Goal: Information Seeking & Learning: Learn about a topic

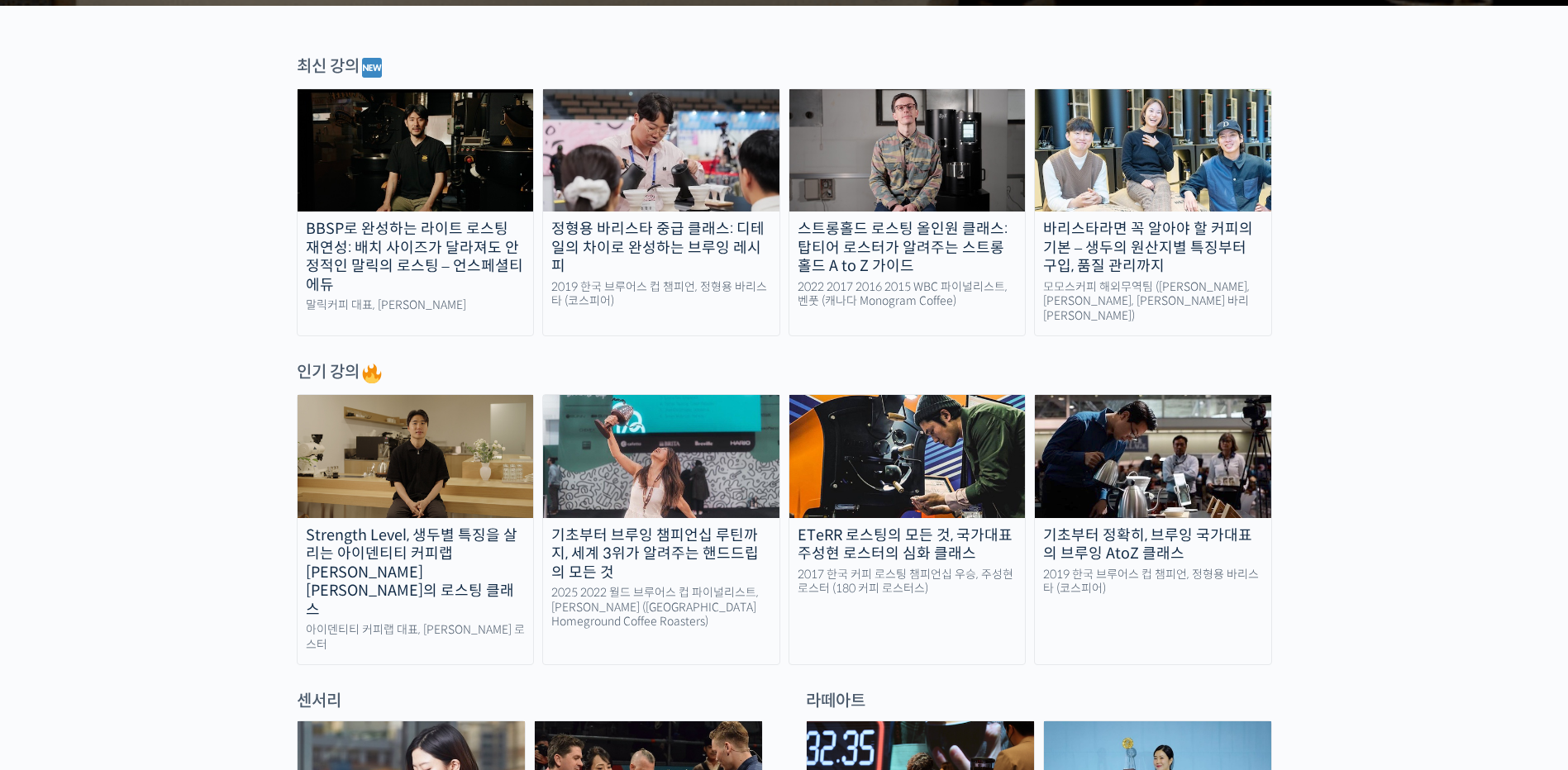
scroll to position [579, 0]
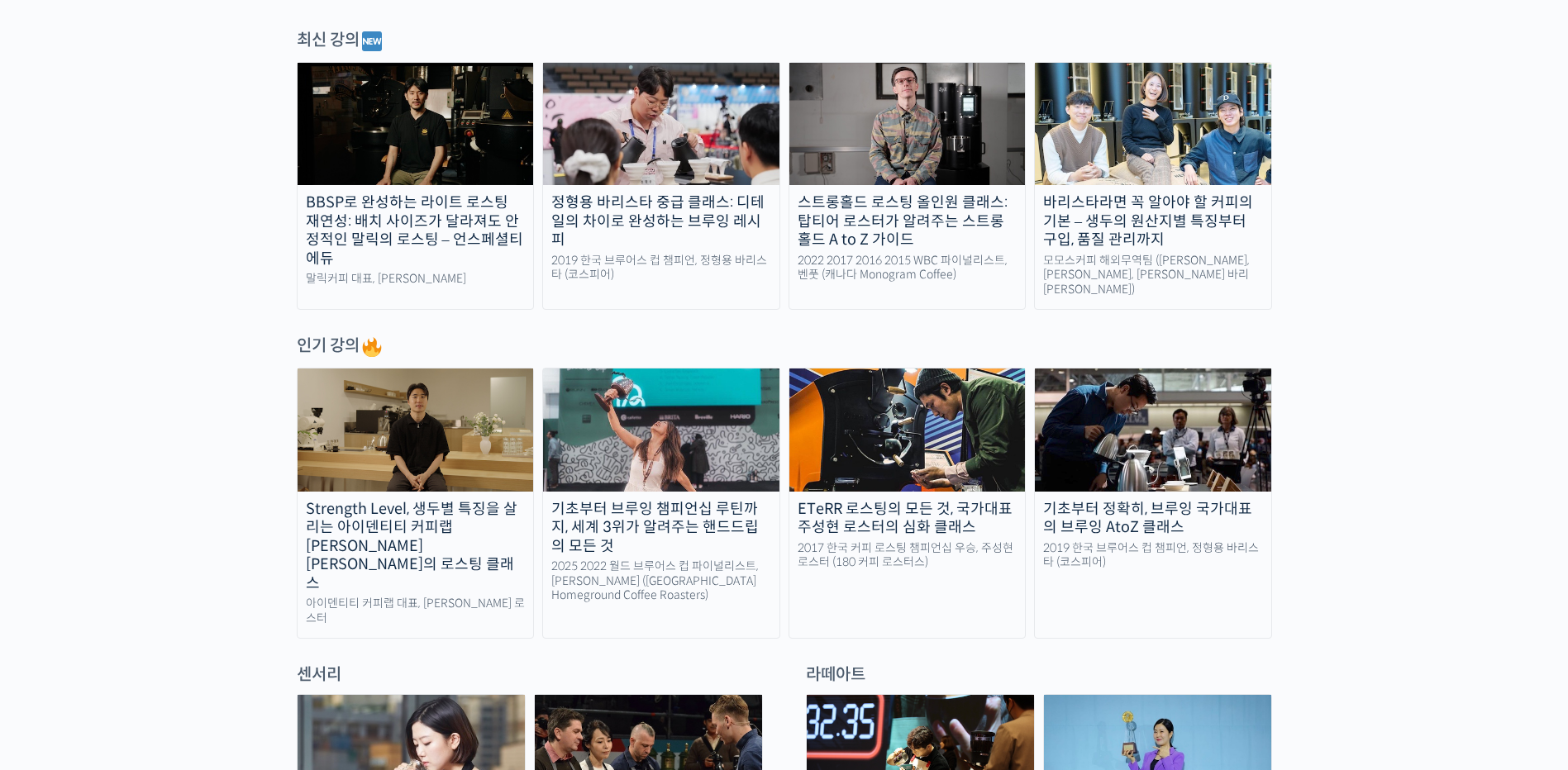
click at [720, 506] on div "기초부터 브루잉 챔피언십 루틴까지, 세계 3위가 알려주는 핸드드립의 모든 것" at bounding box center [661, 528] width 237 height 56
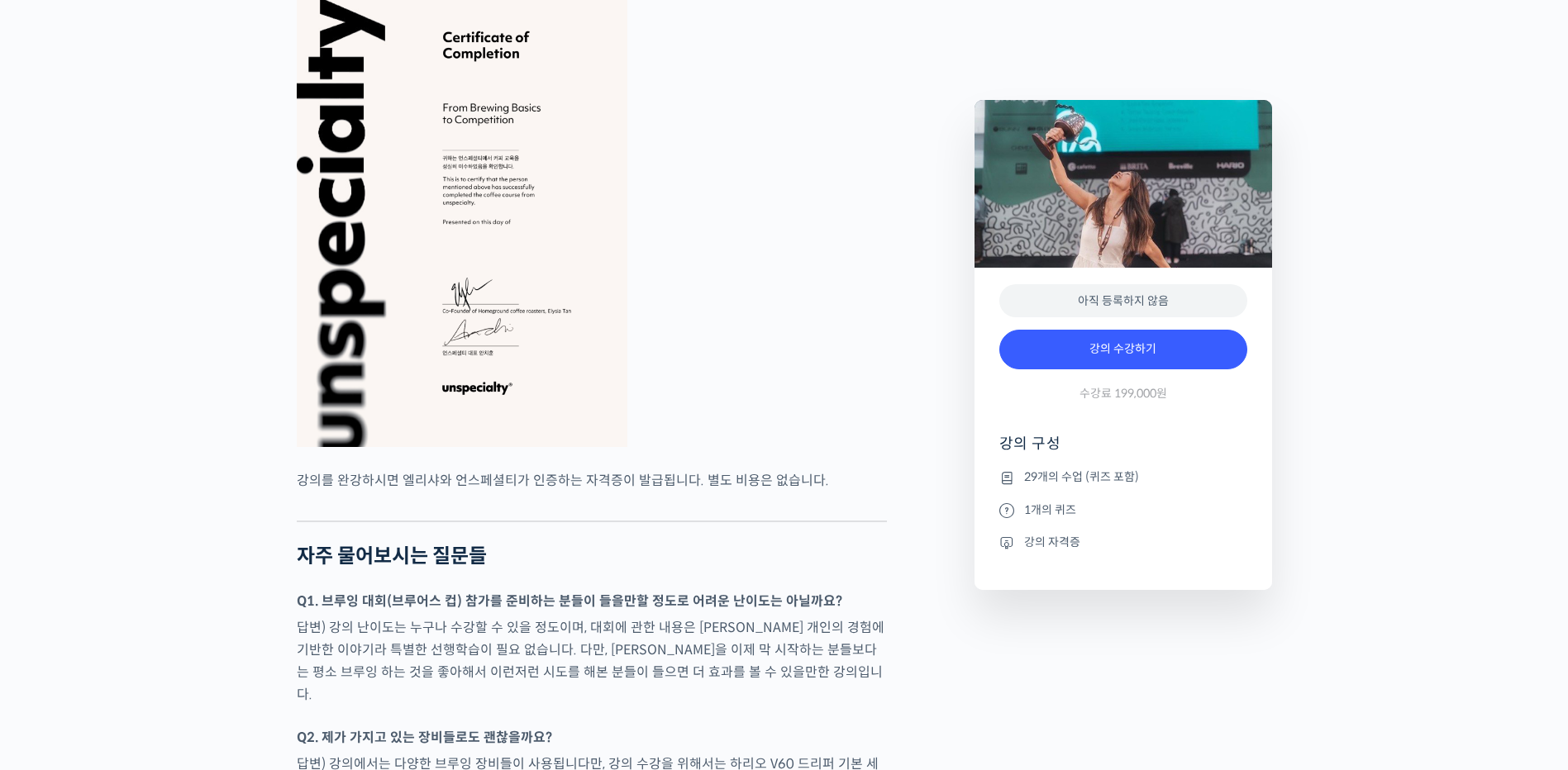
scroll to position [6695, 0]
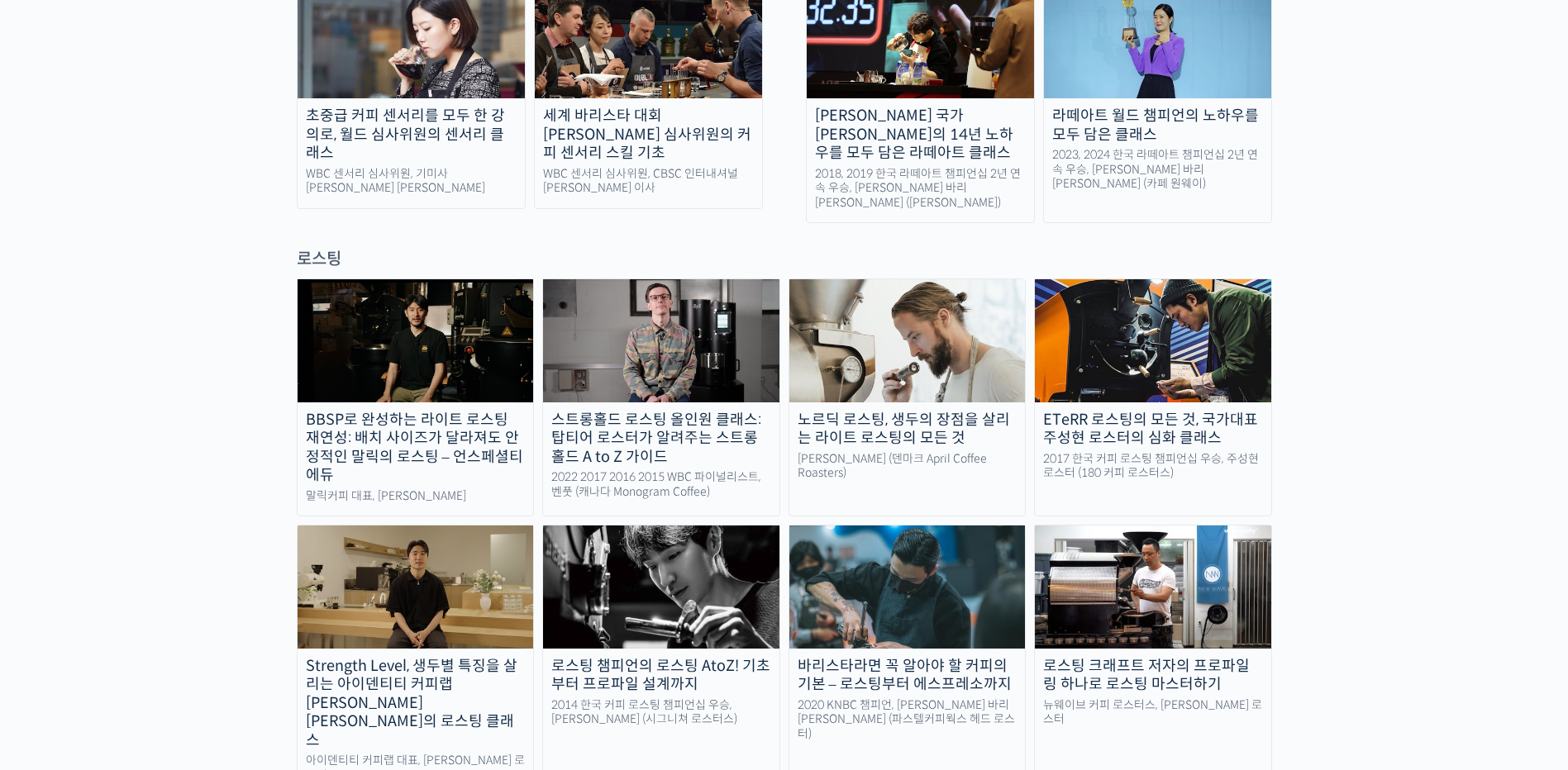
scroll to position [1323, 0]
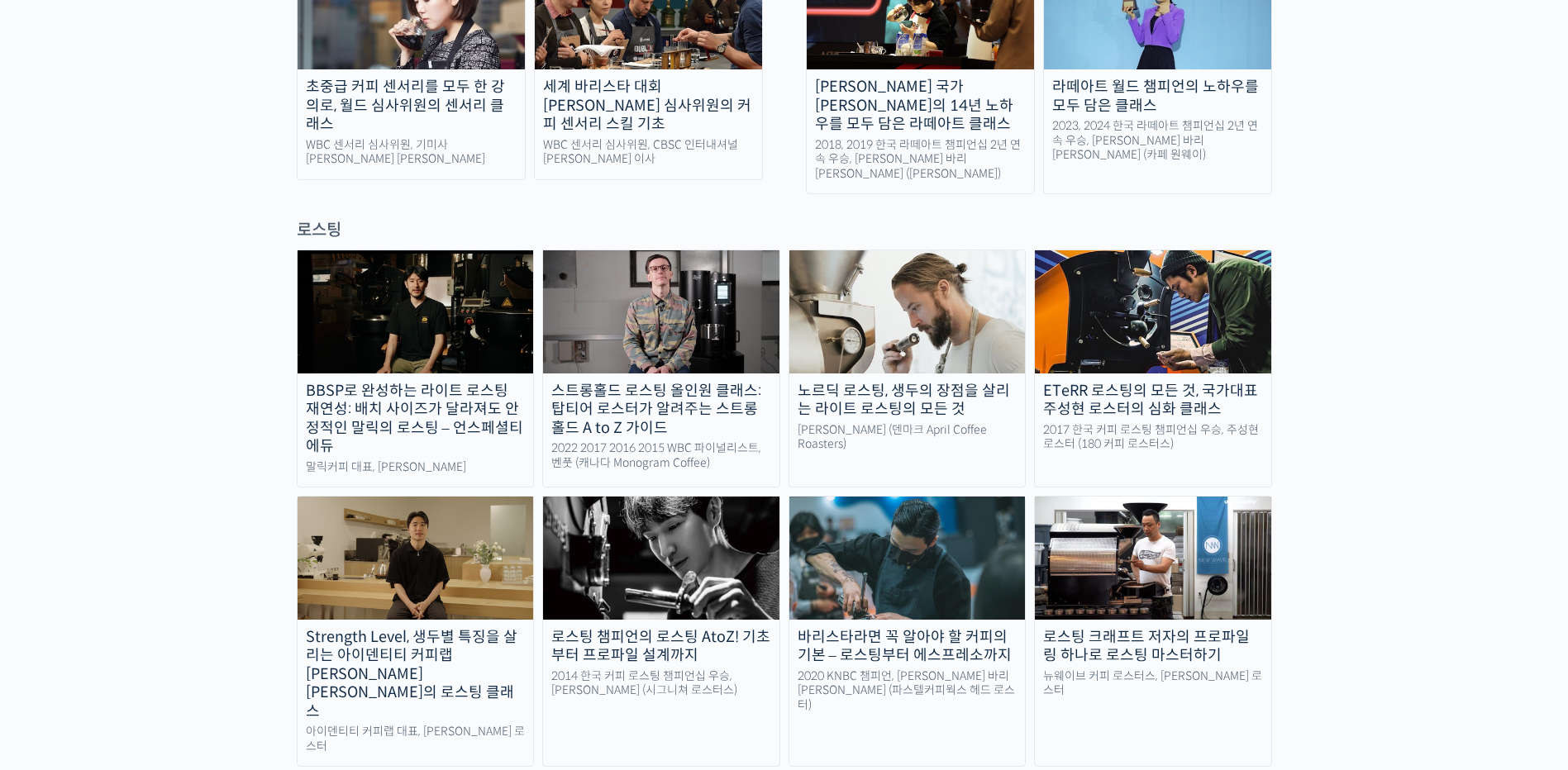
click at [1163, 77] on div "라떼아트 월드 챔피언의 노하우를 모두 담은 클래스" at bounding box center [1158, 96] width 227 height 37
